Goal: Task Accomplishment & Management: Use online tool/utility

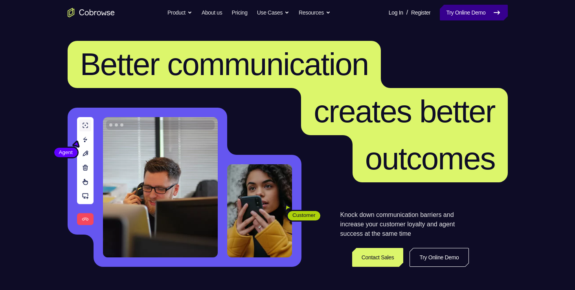
click at [486, 16] on link "Try Online Demo" at bounding box center [474, 13] width 68 height 16
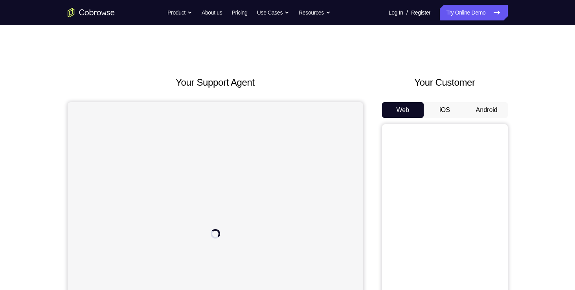
click at [452, 112] on button "iOS" at bounding box center [445, 110] width 42 height 16
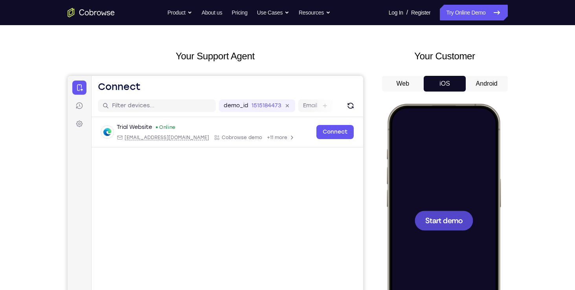
scroll to position [32, 0]
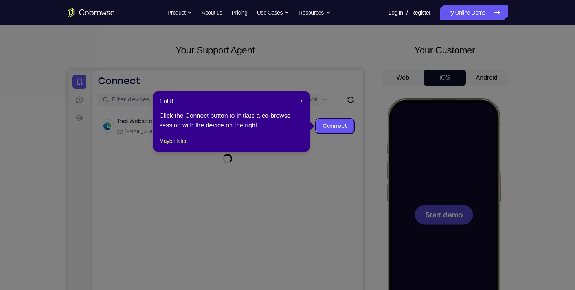
click at [437, 182] on icon at bounding box center [290, 145] width 581 height 290
click at [304, 98] on span "×" at bounding box center [302, 101] width 3 height 6
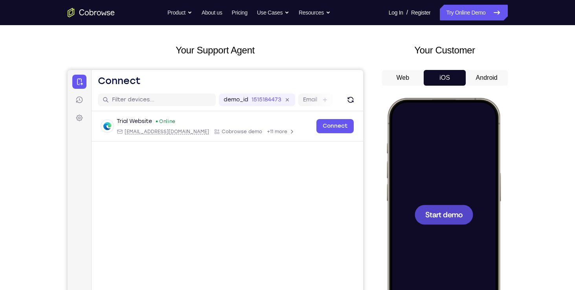
click at [494, 208] on div at bounding box center [442, 214] width 103 height 224
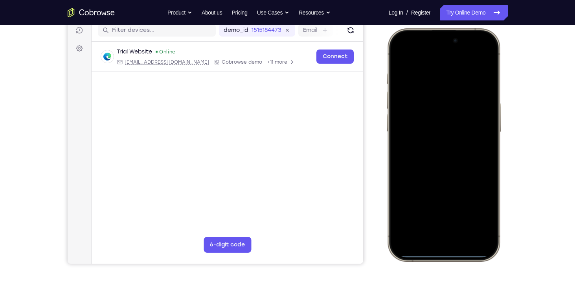
scroll to position [104, 0]
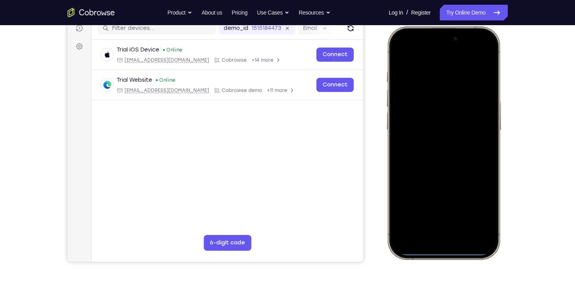
drag, startPoint x: 498, startPoint y: 257, endPoint x: 548, endPoint y: 311, distance: 72.3
click at [504, 262] on html "Online web based iOS Simulators and Android Emulators. Run iPhone, iPad, Mobile…" at bounding box center [445, 144] width 118 height 236
drag, startPoint x: 456, startPoint y: 162, endPoint x: 464, endPoint y: 237, distance: 74.7
click at [464, 237] on div at bounding box center [442, 143] width 103 height 224
click at [478, 50] on div at bounding box center [442, 143] width 103 height 224
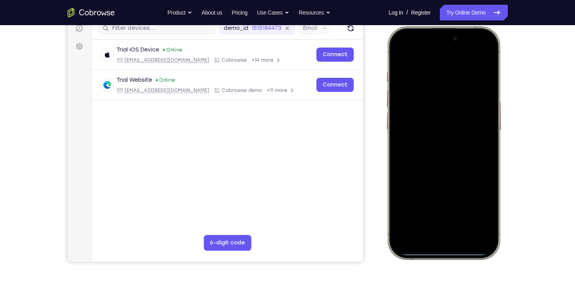
click at [431, 85] on div at bounding box center [442, 143] width 103 height 224
click at [413, 224] on div at bounding box center [442, 143] width 103 height 224
click at [424, 61] on div at bounding box center [442, 143] width 103 height 224
click at [431, 154] on div at bounding box center [442, 143] width 103 height 224
click at [426, 112] on div at bounding box center [442, 143] width 103 height 224
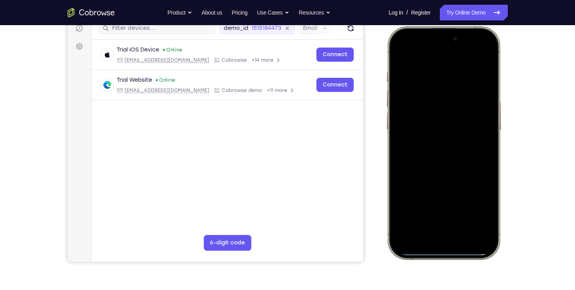
click at [422, 130] on div at bounding box center [442, 143] width 103 height 224
click at [428, 143] on div at bounding box center [442, 143] width 103 height 224
click at [441, 134] on div at bounding box center [442, 143] width 103 height 224
click at [442, 173] on div at bounding box center [442, 143] width 103 height 224
click at [461, 168] on div at bounding box center [442, 143] width 103 height 224
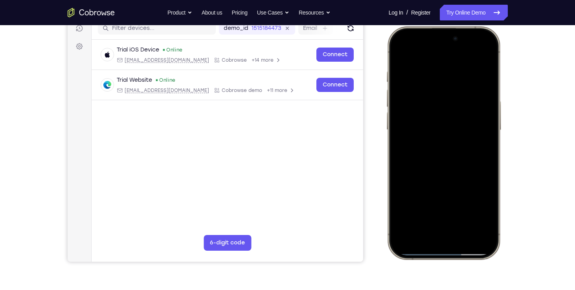
click at [448, 149] on div at bounding box center [442, 143] width 103 height 224
drag, startPoint x: 441, startPoint y: 173, endPoint x: 453, endPoint y: 174, distance: 12.3
click at [453, 174] on div at bounding box center [442, 143] width 103 height 224
click at [397, 51] on div at bounding box center [442, 143] width 103 height 224
click at [444, 176] on div at bounding box center [442, 143] width 103 height 224
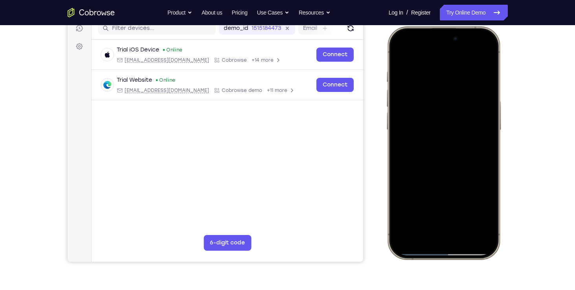
click at [451, 160] on div at bounding box center [442, 143] width 103 height 224
click at [487, 54] on div at bounding box center [442, 143] width 103 height 224
click at [422, 89] on div at bounding box center [442, 143] width 103 height 224
click at [401, 53] on div at bounding box center [442, 143] width 103 height 224
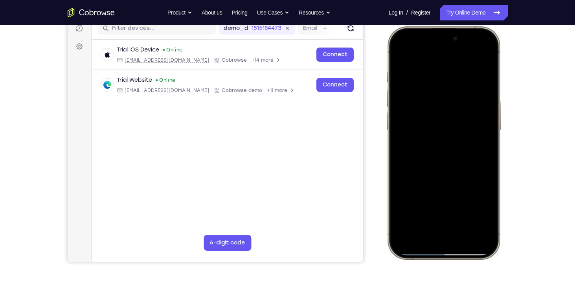
click at [440, 65] on div at bounding box center [442, 143] width 103 height 224
click at [452, 69] on div at bounding box center [442, 143] width 103 height 224
click at [457, 82] on div at bounding box center [442, 143] width 103 height 224
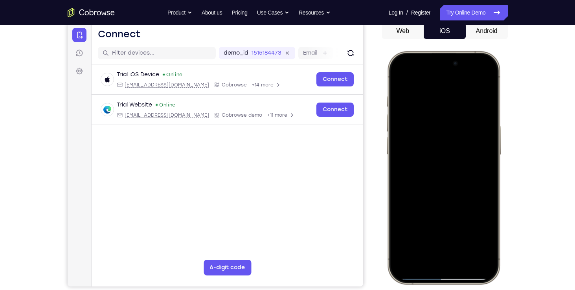
scroll to position [78, 0]
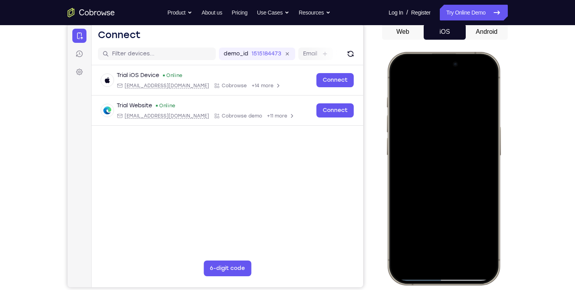
click at [397, 76] on div at bounding box center [442, 168] width 103 height 224
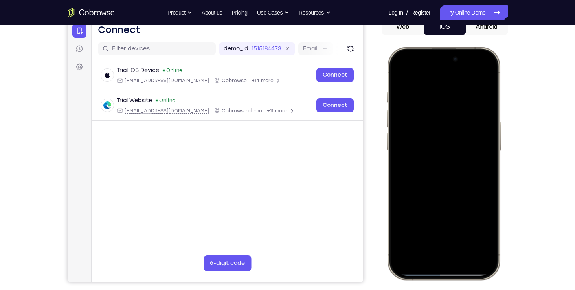
scroll to position [84, 0]
click at [399, 70] on div at bounding box center [442, 163] width 103 height 224
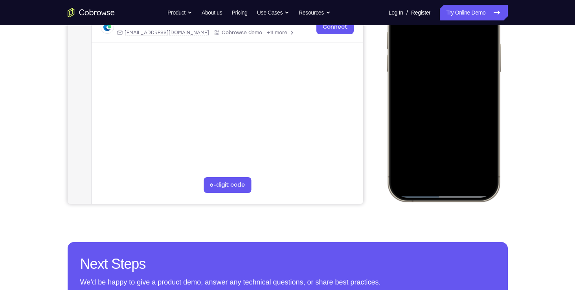
scroll to position [163, 0]
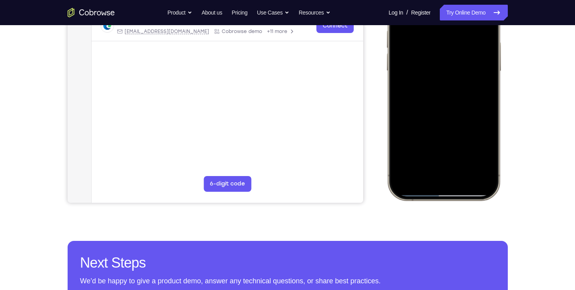
click at [462, 154] on div at bounding box center [442, 84] width 103 height 224
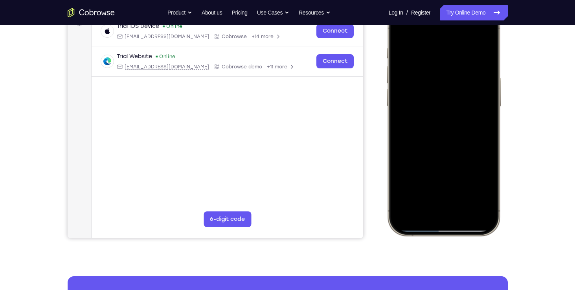
scroll to position [127, 0]
click at [446, 96] on div at bounding box center [442, 119] width 103 height 224
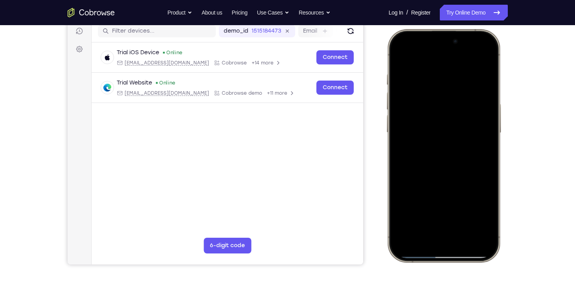
scroll to position [71, 0]
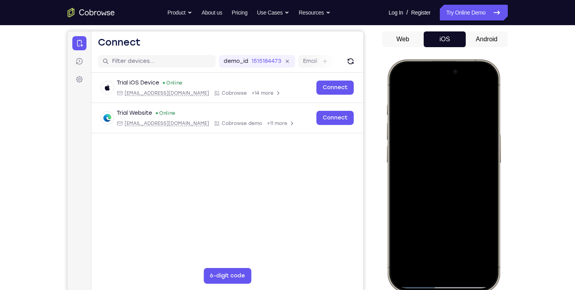
click at [402, 88] on div at bounding box center [442, 176] width 103 height 224
click at [400, 87] on div at bounding box center [442, 176] width 103 height 224
drag, startPoint x: 420, startPoint y: 107, endPoint x: 427, endPoint y: 108, distance: 7.2
click at [427, 108] on div at bounding box center [442, 176] width 103 height 224
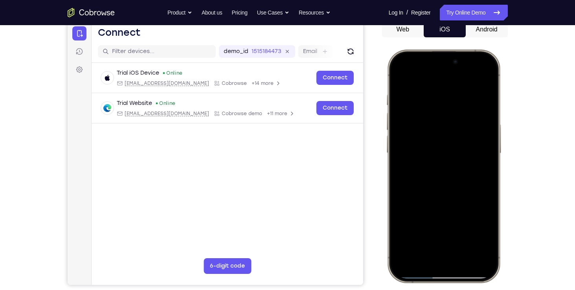
scroll to position [81, 0]
click at [434, 100] on div at bounding box center [442, 165] width 103 height 224
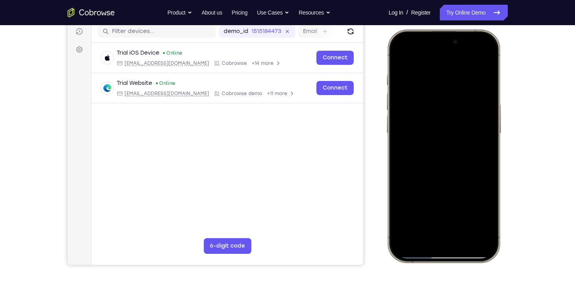
scroll to position [102, 0]
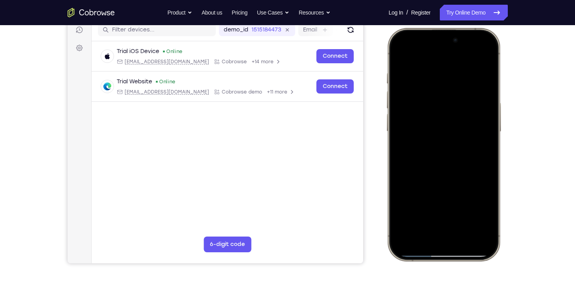
click at [469, 213] on div at bounding box center [442, 144] width 103 height 224
click at [446, 213] on div at bounding box center [442, 144] width 103 height 224
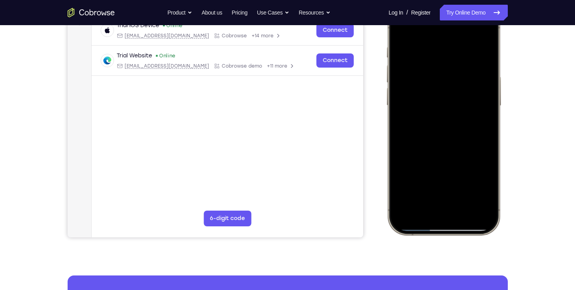
scroll to position [129, 0]
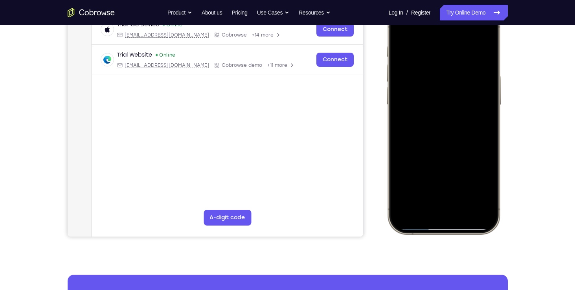
click at [476, 184] on div at bounding box center [442, 118] width 103 height 224
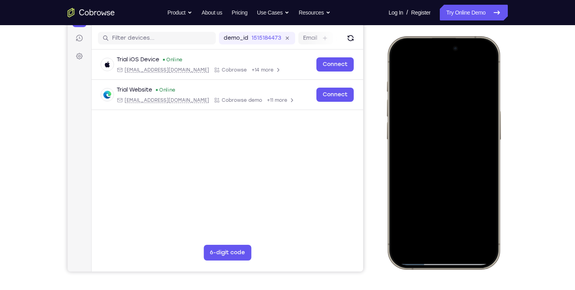
scroll to position [92, 0]
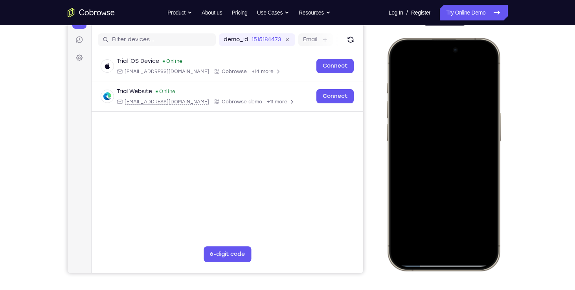
click at [480, 69] on div at bounding box center [442, 154] width 103 height 224
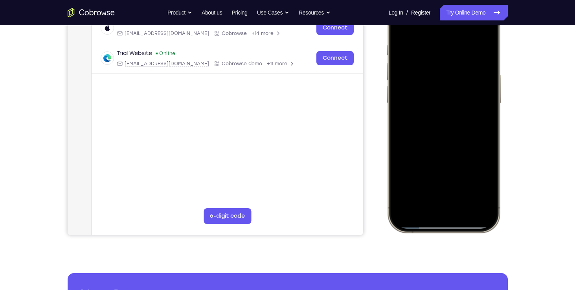
scroll to position [130, 0]
click at [464, 187] on div at bounding box center [442, 116] width 103 height 224
click at [463, 187] on div at bounding box center [442, 116] width 103 height 224
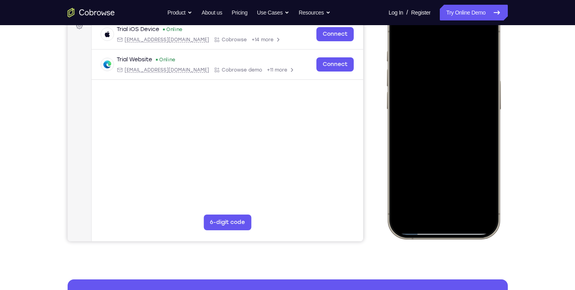
scroll to position [123, 0]
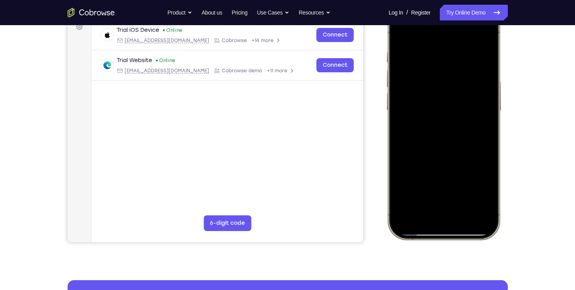
click at [401, 35] on div at bounding box center [442, 123] width 103 height 224
click at [489, 88] on div at bounding box center [442, 123] width 103 height 224
click at [461, 103] on div at bounding box center [442, 123] width 103 height 224
click at [463, 153] on div at bounding box center [442, 123] width 103 height 224
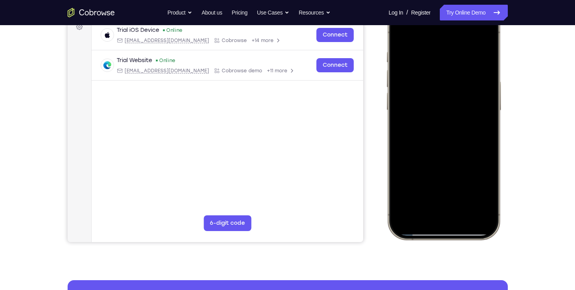
click at [397, 151] on div at bounding box center [442, 123] width 103 height 224
click at [437, 67] on div at bounding box center [442, 123] width 103 height 224
click at [404, 195] on div at bounding box center [442, 123] width 103 height 224
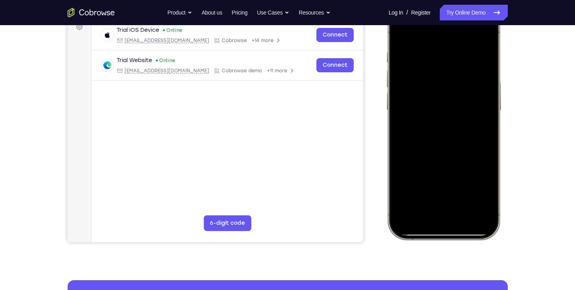
drag, startPoint x: 458, startPoint y: 206, endPoint x: 468, endPoint y: 240, distance: 36.1
click at [468, 240] on div at bounding box center [445, 125] width 118 height 236
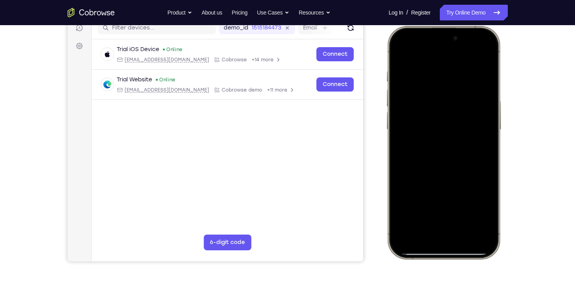
scroll to position [104, 0]
drag, startPoint x: 461, startPoint y: 123, endPoint x: 465, endPoint y: 185, distance: 62.3
click at [465, 185] on div at bounding box center [442, 143] width 103 height 224
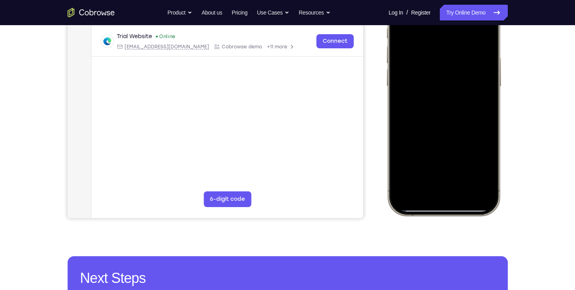
click at [481, 185] on div at bounding box center [442, 99] width 103 height 224
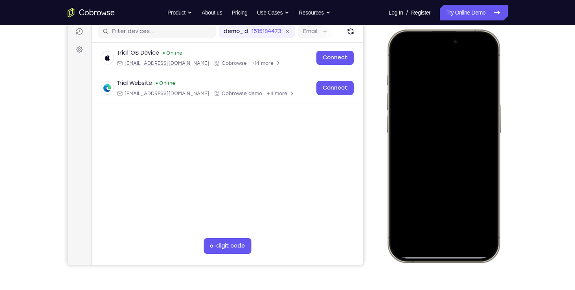
scroll to position [100, 0]
click at [434, 80] on div at bounding box center [442, 146] width 103 height 224
click at [480, 60] on div at bounding box center [442, 146] width 103 height 224
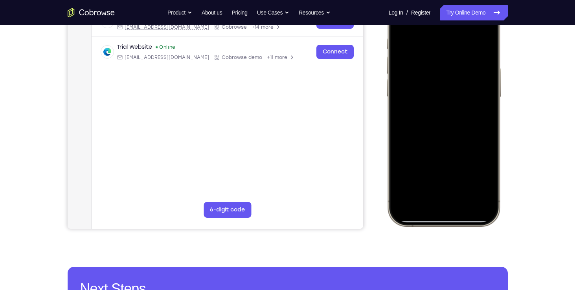
scroll to position [137, 0]
click at [484, 182] on div at bounding box center [442, 110] width 103 height 224
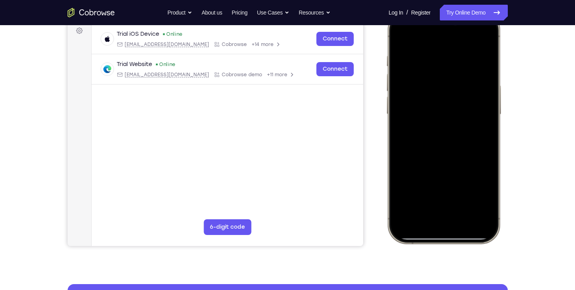
scroll to position [118, 0]
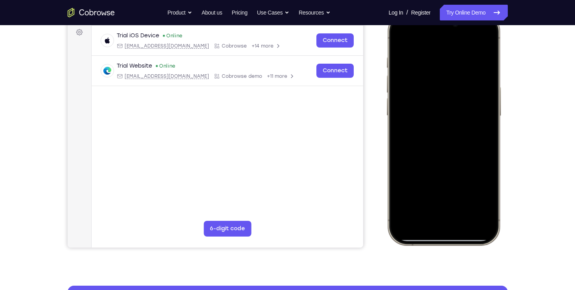
click at [484, 137] on div at bounding box center [442, 129] width 103 height 224
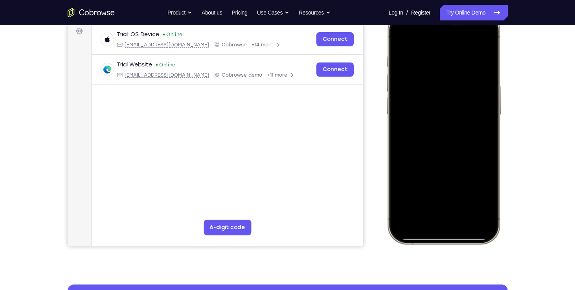
scroll to position [119, 0]
click at [408, 195] on div at bounding box center [442, 127] width 103 height 224
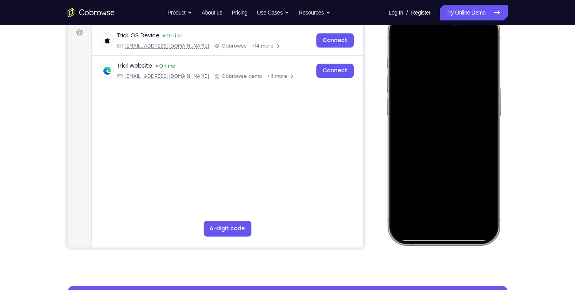
click at [487, 37] on div at bounding box center [442, 129] width 103 height 224
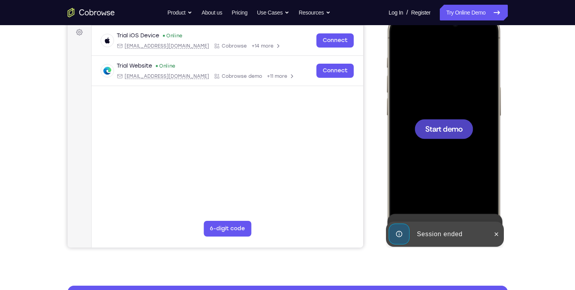
click at [446, 114] on div at bounding box center [442, 129] width 103 height 224
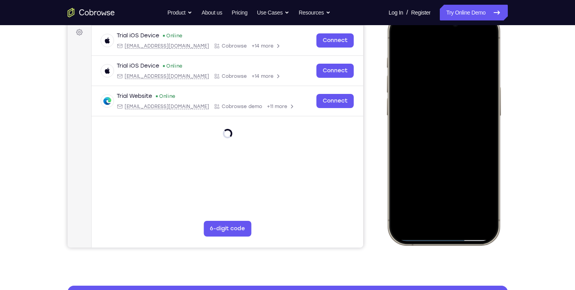
click at [465, 102] on div at bounding box center [442, 129] width 103 height 224
click at [465, 103] on div at bounding box center [442, 129] width 103 height 224
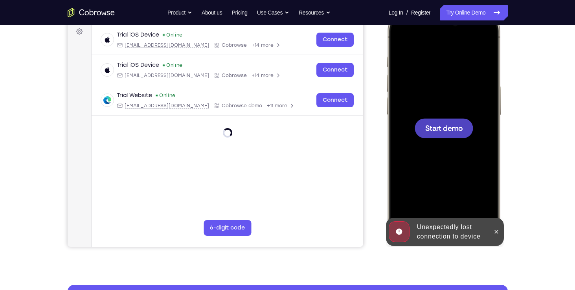
scroll to position [76, 0]
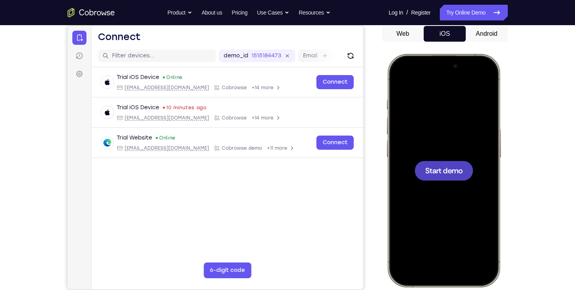
click at [418, 131] on div at bounding box center [442, 170] width 103 height 224
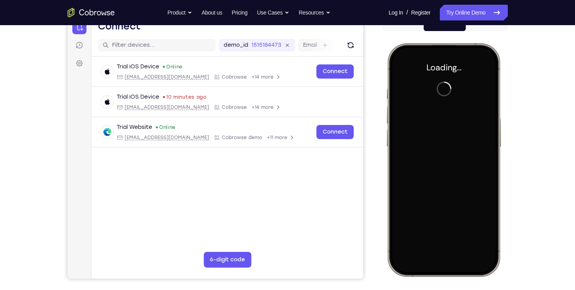
scroll to position [86, 0]
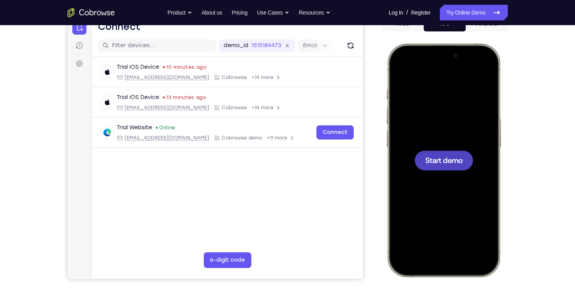
click at [451, 118] on div at bounding box center [442, 160] width 103 height 224
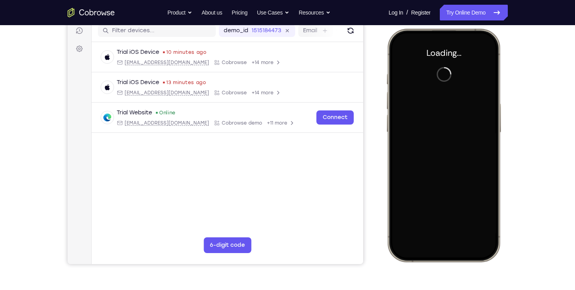
scroll to position [102, 0]
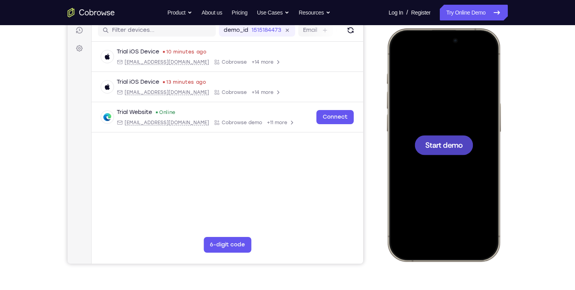
click at [462, 134] on div at bounding box center [442, 145] width 103 height 224
click at [456, 141] on span "Start demo" at bounding box center [443, 144] width 37 height 7
